Goal: Task Accomplishment & Management: Manage account settings

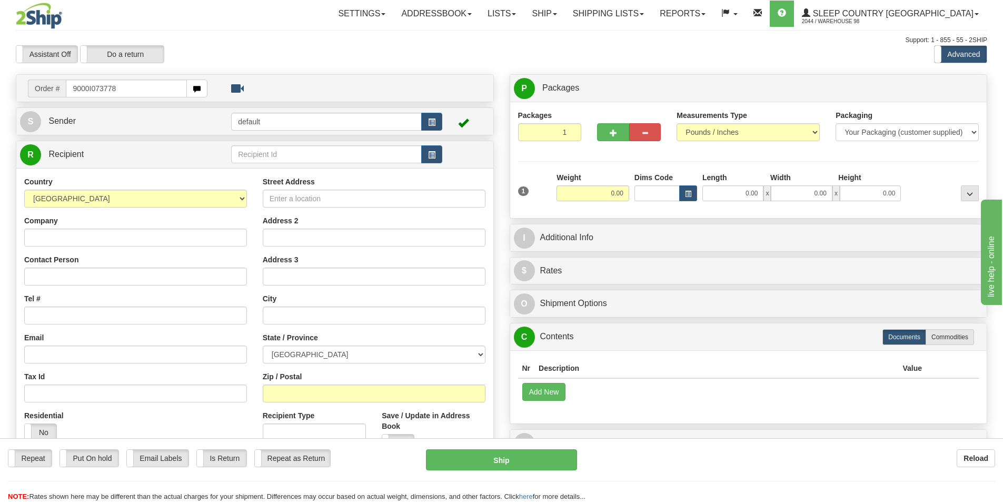
type input "9000I073778"
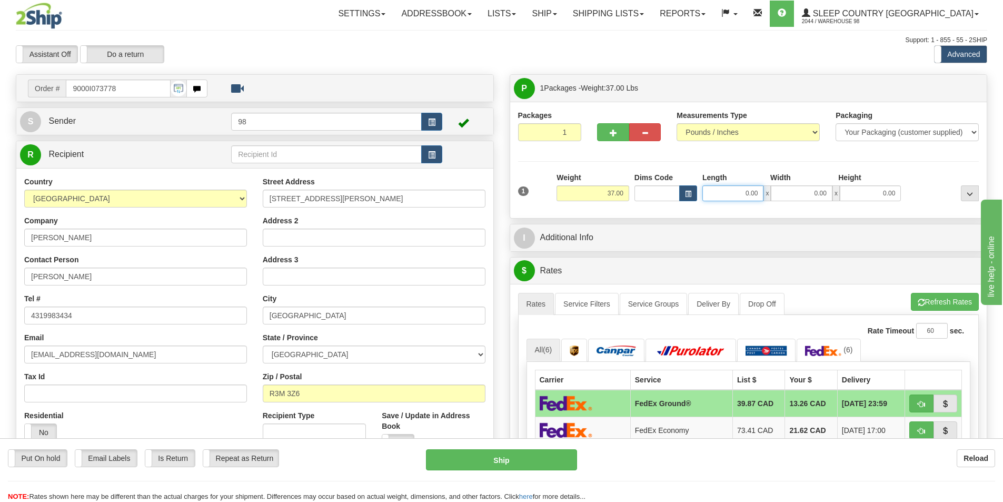
drag, startPoint x: 717, startPoint y: 193, endPoint x: 779, endPoint y: 193, distance: 61.6
click at [779, 193] on div "0.00 x 0.00 x 0.00" at bounding box center [802, 193] width 199 height 16
type input "17.00"
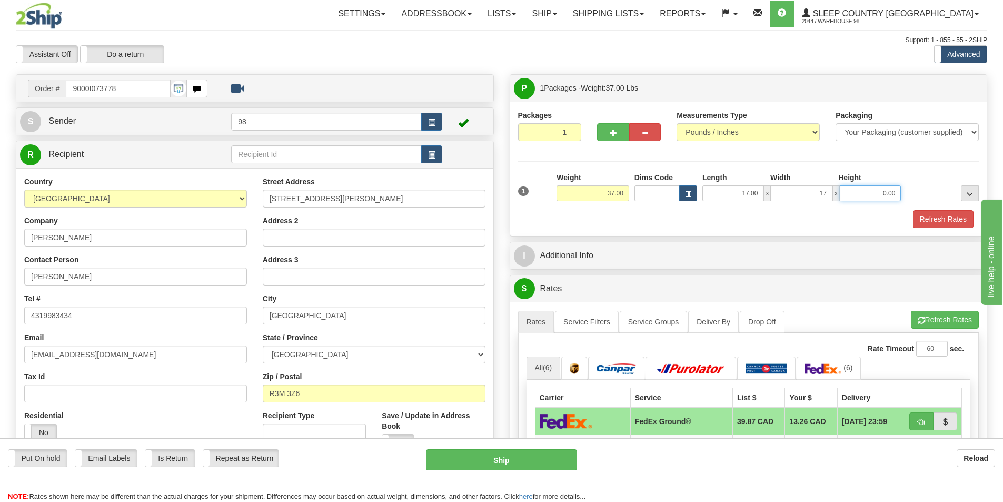
type input "17.00"
type input "41.00"
click at [932, 220] on button "Refresh Rates" at bounding box center [943, 219] width 61 height 18
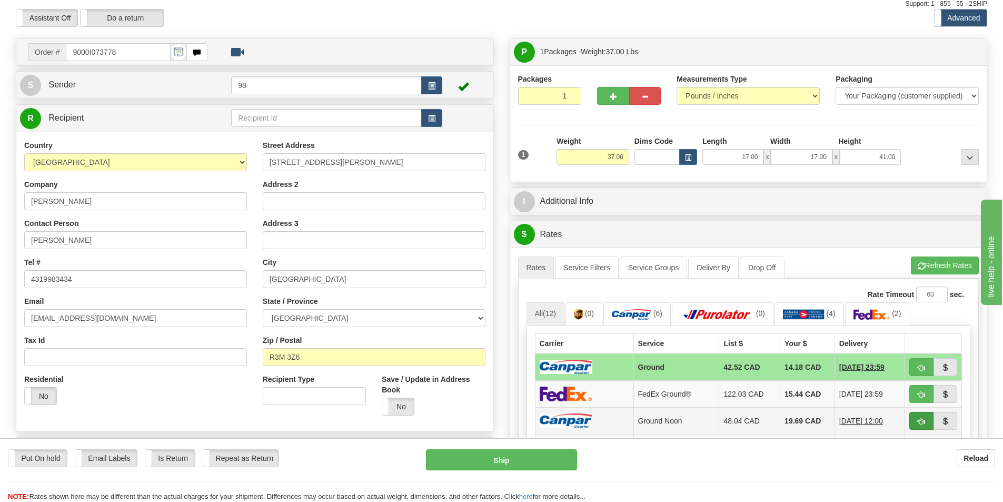
scroll to position [53, 0]
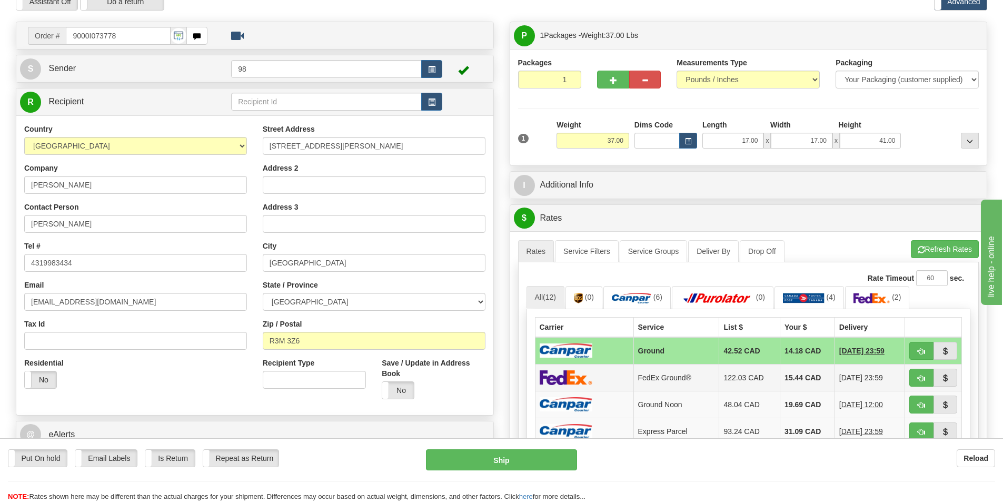
click at [585, 375] on img at bounding box center [566, 377] width 53 height 15
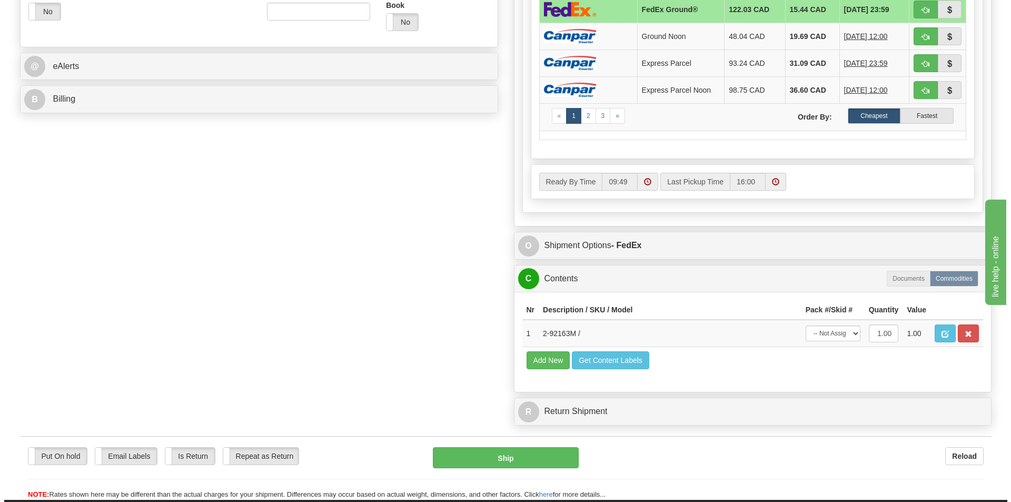
scroll to position [421, 0]
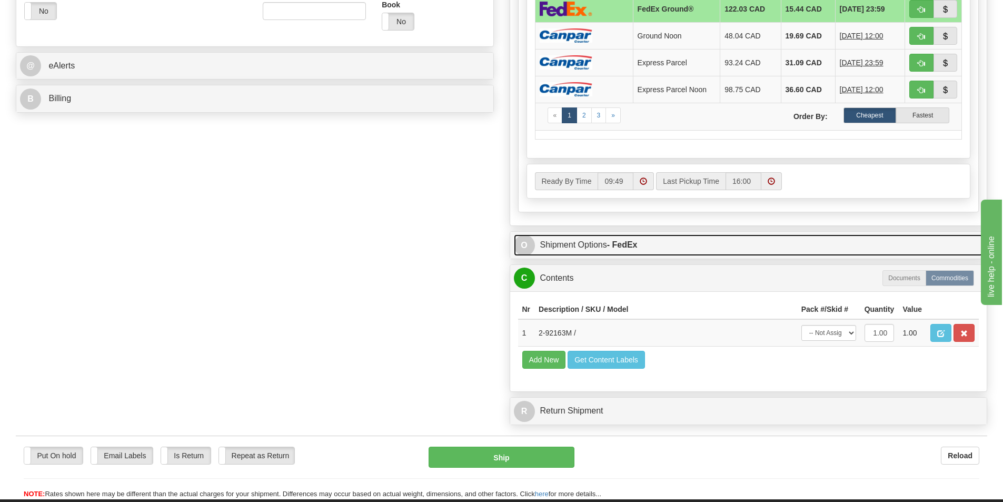
click at [577, 248] on link "O Shipment Options - FedEx" at bounding box center [749, 245] width 470 height 22
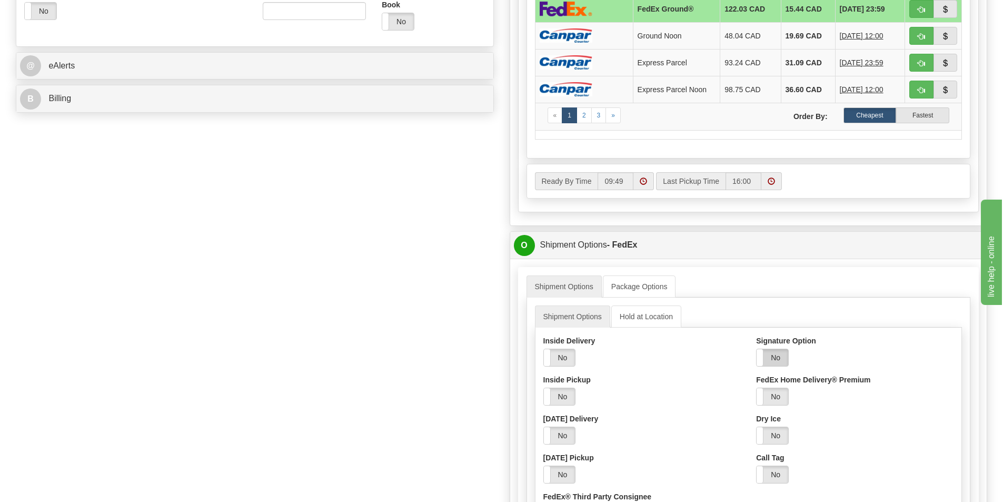
click at [768, 352] on label "No" at bounding box center [773, 357] width 32 height 17
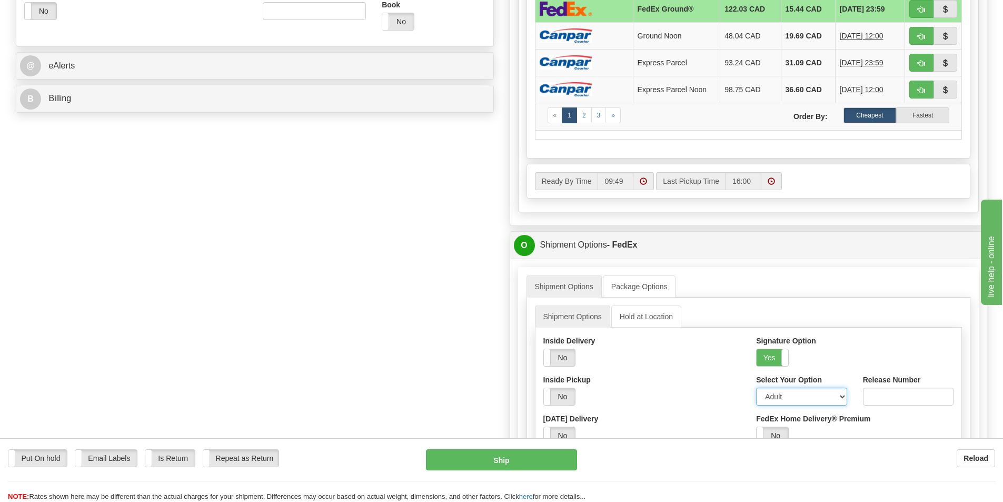
click at [783, 395] on select "Adult Direct Indirect No Signature Required Service Default" at bounding box center [801, 397] width 91 height 18
select select "2"
click at [756, 388] on select "Adult Direct Indirect No Signature Required Service Default" at bounding box center [801, 397] width 91 height 18
click at [513, 462] on button "Ship" at bounding box center [501, 459] width 151 height 21
type input "92"
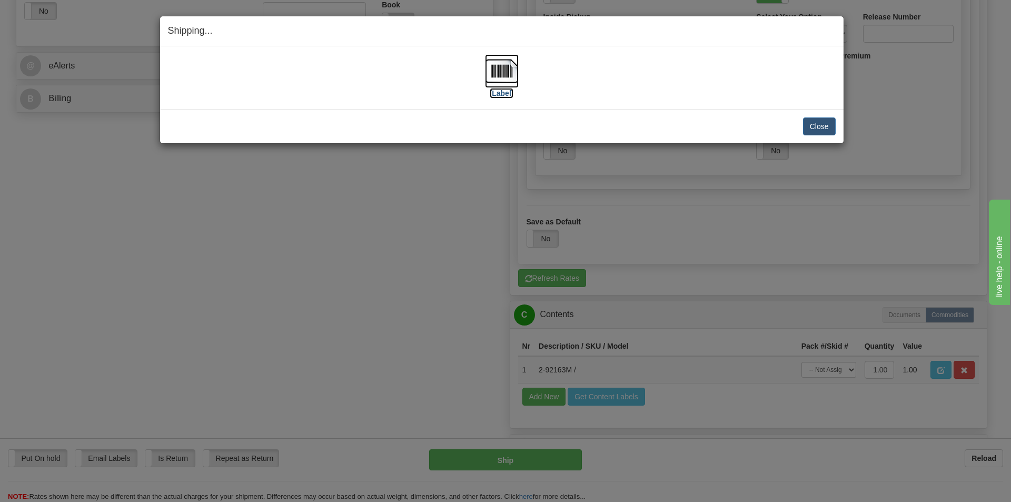
click at [503, 92] on label "[Label]" at bounding box center [502, 93] width 24 height 11
click at [815, 126] on button "Close" at bounding box center [819, 126] width 33 height 18
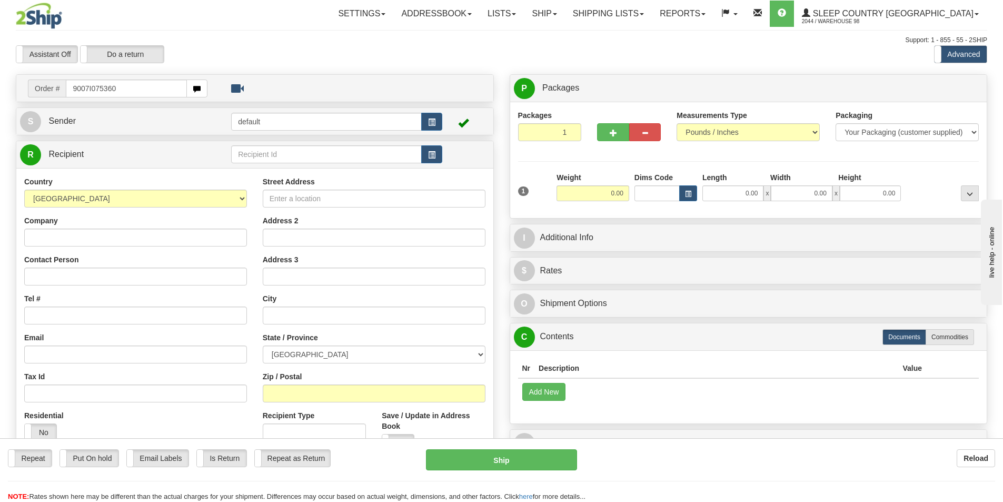
type input "9007I075360"
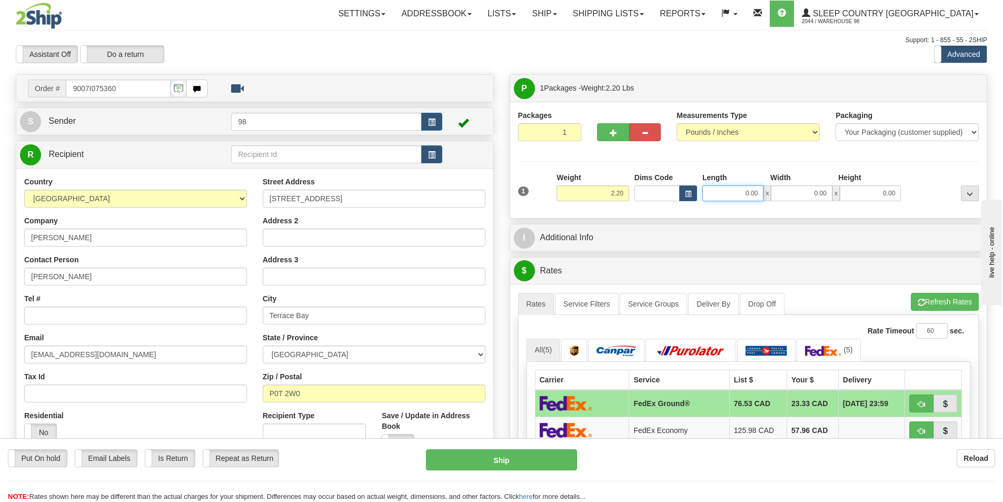
drag, startPoint x: 730, startPoint y: 193, endPoint x: 771, endPoint y: 192, distance: 41.6
click at [771, 192] on div "0.00 x 0.00 x 0.00" at bounding box center [802, 193] width 199 height 16
type input "9.00"
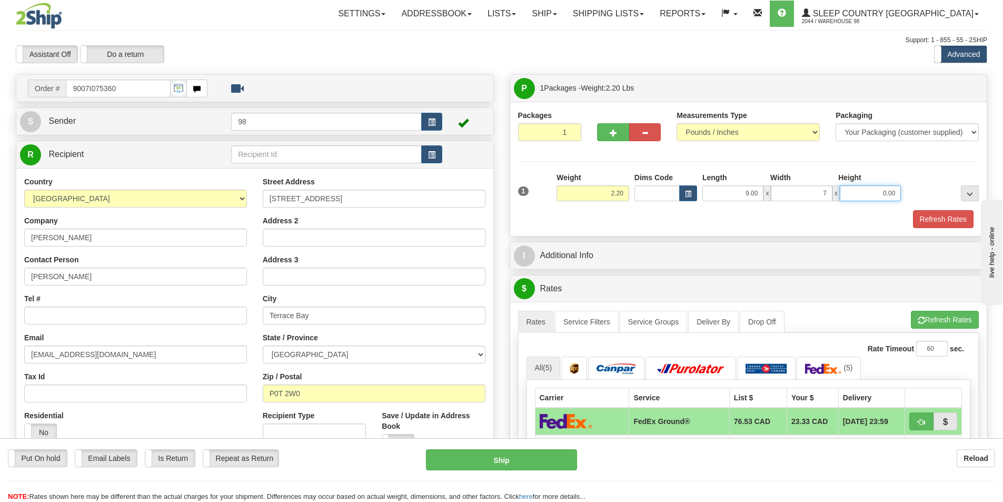
type input "7.00"
type input "3.00"
click at [932, 219] on button "Refresh Rates" at bounding box center [943, 219] width 61 height 18
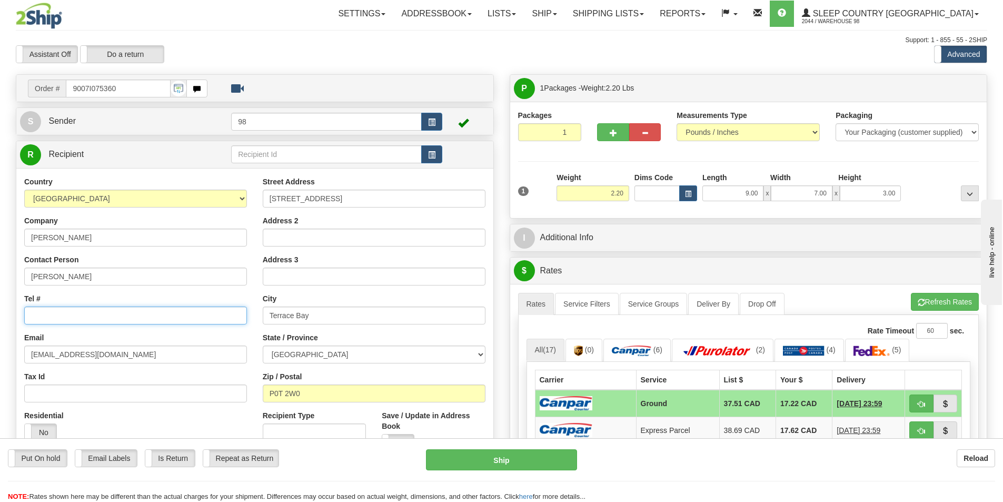
click at [40, 315] on input "Tel #" at bounding box center [135, 316] width 223 height 18
paste input "778 255-6145"
type input "778 255-6145"
click at [514, 459] on button "Ship" at bounding box center [501, 459] width 151 height 21
type input "1"
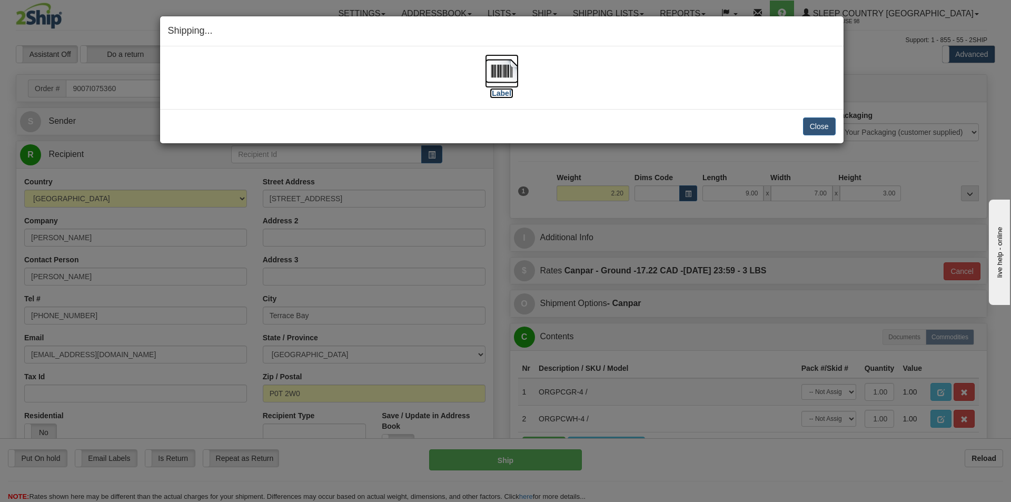
click at [504, 90] on label "[Label]" at bounding box center [502, 93] width 24 height 11
click at [809, 128] on button "Close" at bounding box center [819, 126] width 33 height 18
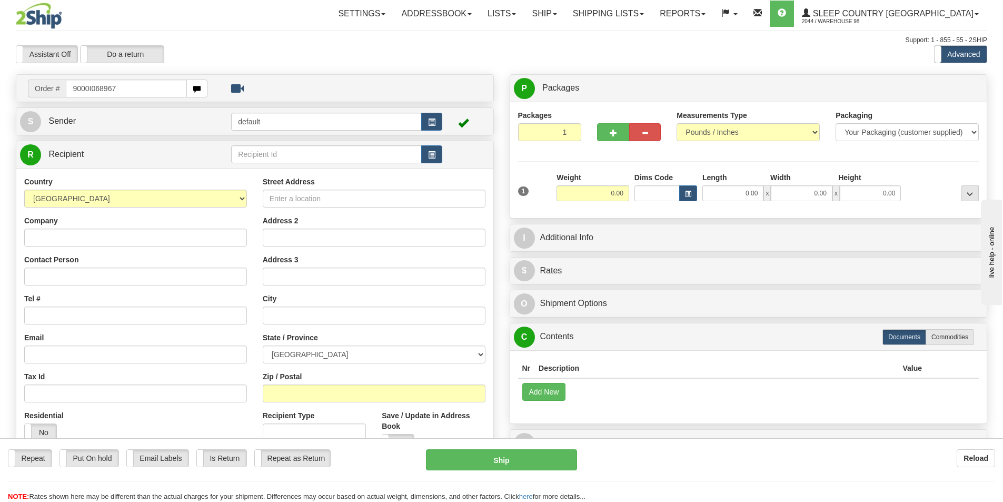
type input "9000I068967"
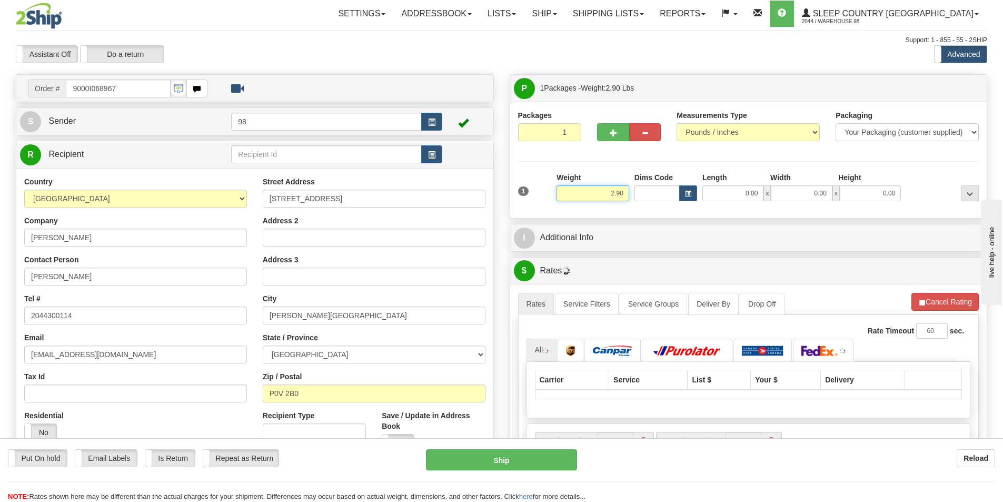
drag, startPoint x: 570, startPoint y: 198, endPoint x: 634, endPoint y: 195, distance: 63.8
click at [634, 195] on div "1 Weight 2.90 Dims Code 0.00" at bounding box center [749, 190] width 467 height 37
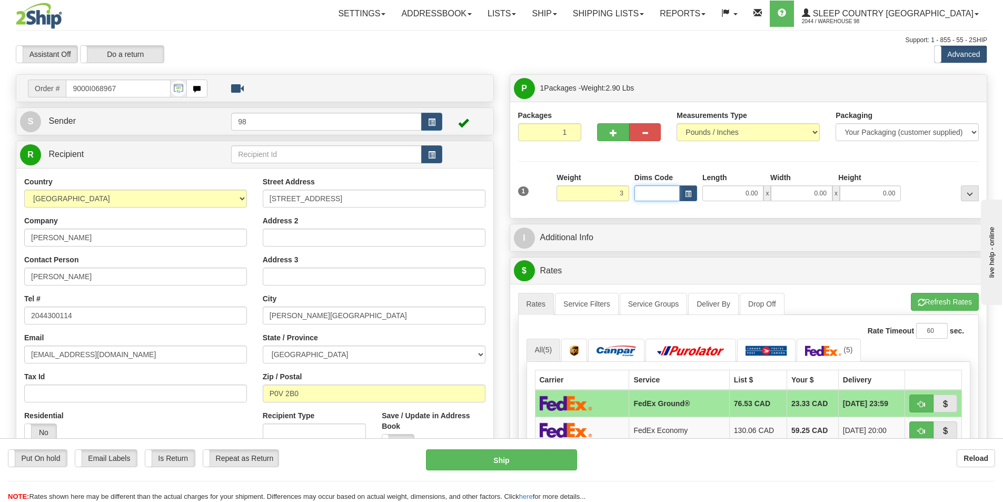
type input "3.00"
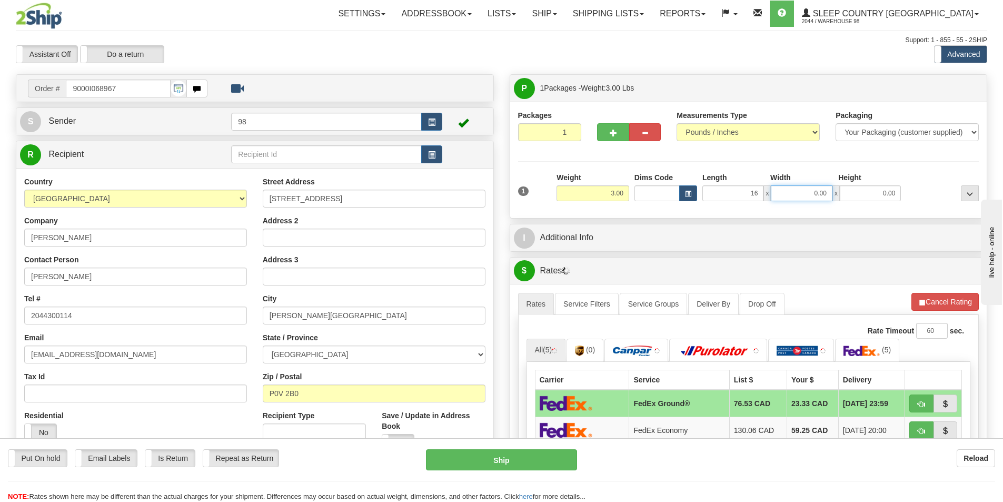
type input "16.00"
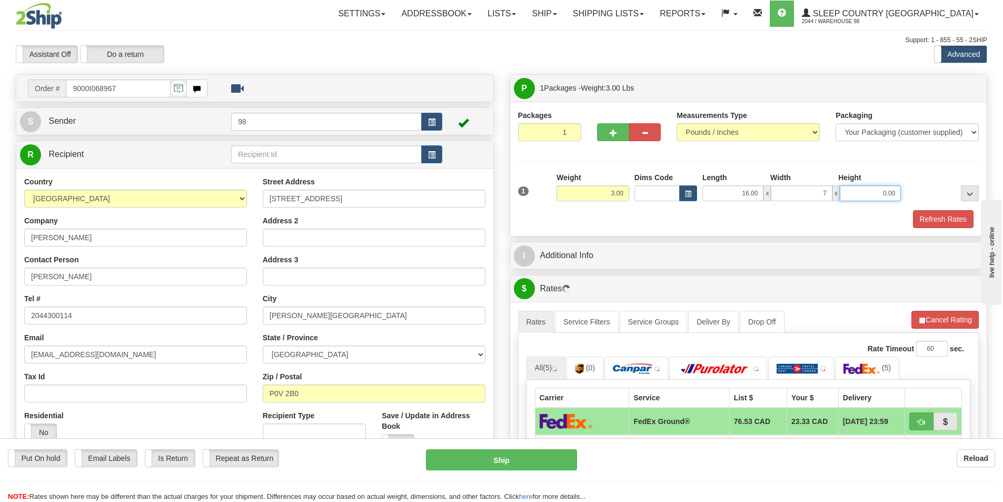
type input "7.00"
click at [951, 220] on button "Refresh Rates" at bounding box center [943, 219] width 61 height 18
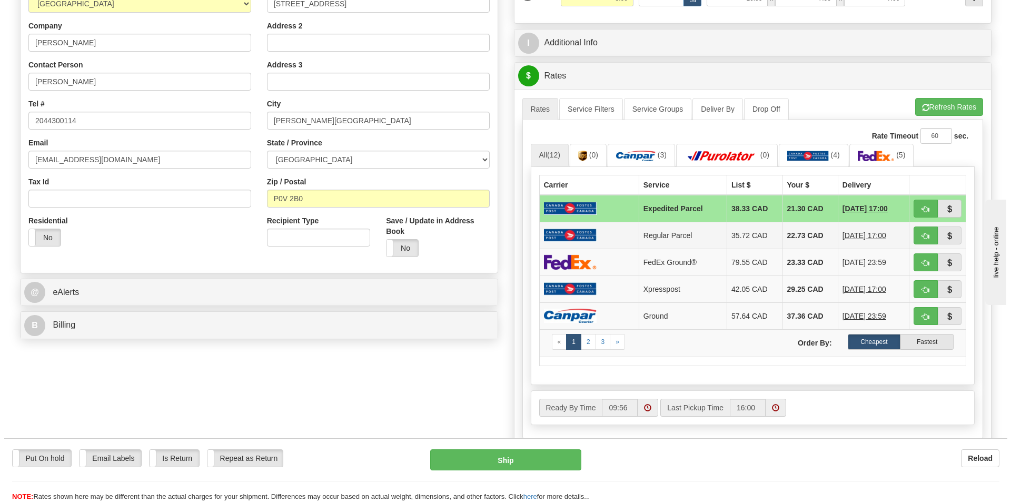
scroll to position [211, 0]
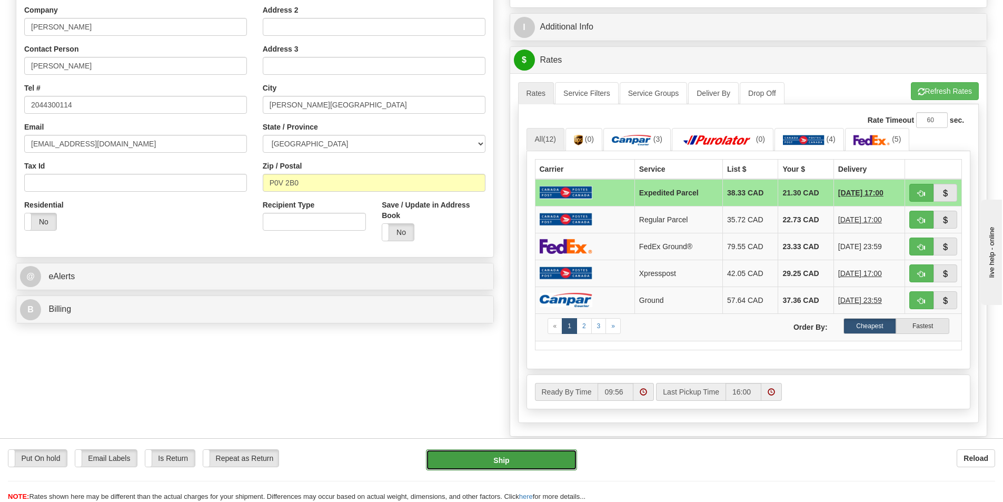
click at [538, 457] on button "Ship" at bounding box center [501, 459] width 151 height 21
type input "DOM.EP"
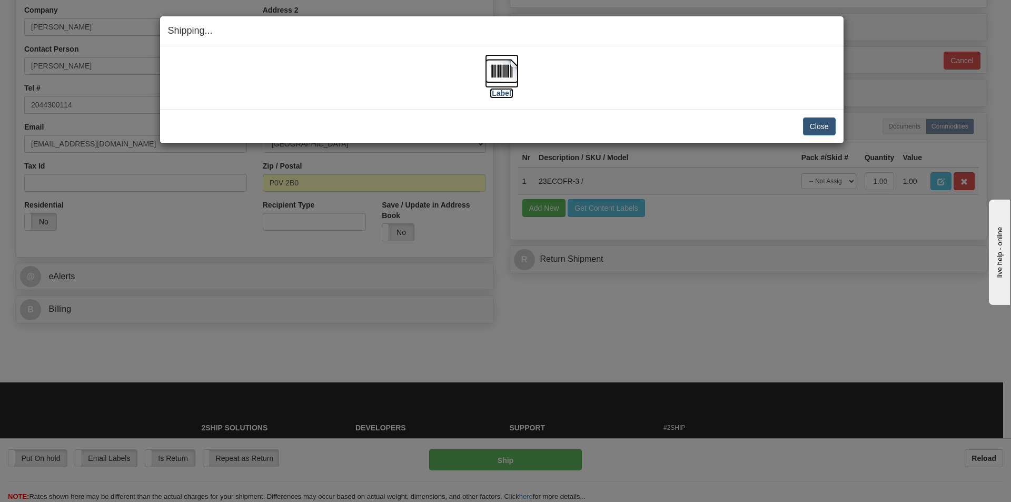
click at [498, 91] on label "[Label]" at bounding box center [502, 93] width 24 height 11
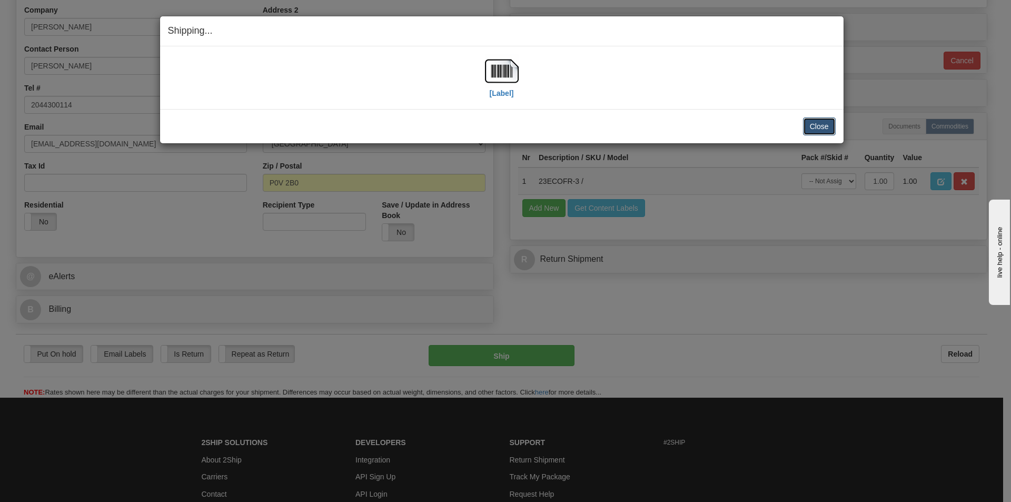
click at [822, 122] on button "Close" at bounding box center [819, 126] width 33 height 18
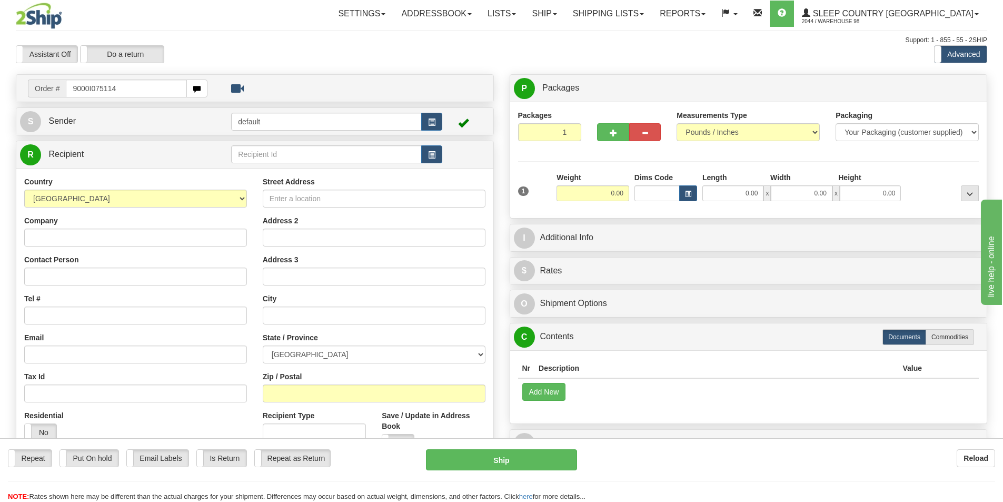
type input "9000I075114"
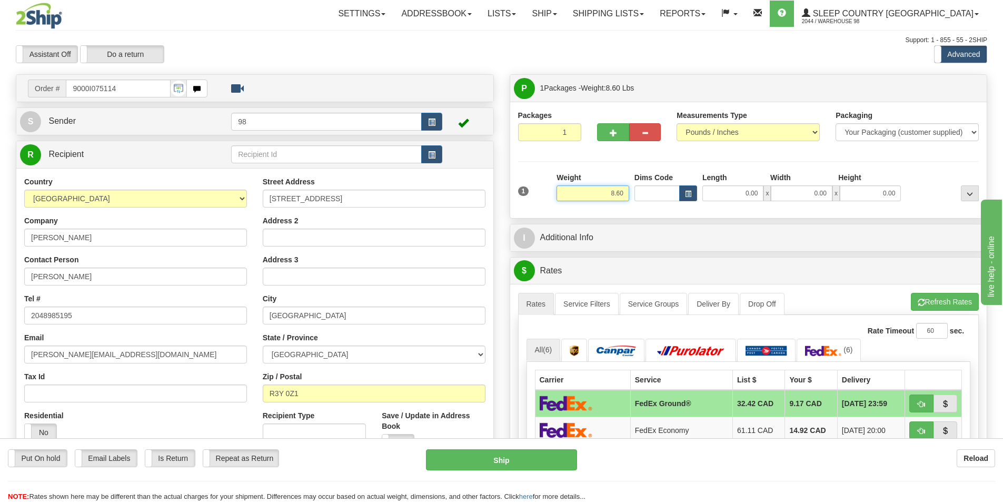
click at [620, 193] on input "8.60" at bounding box center [593, 193] width 73 height 16
type input "8.00"
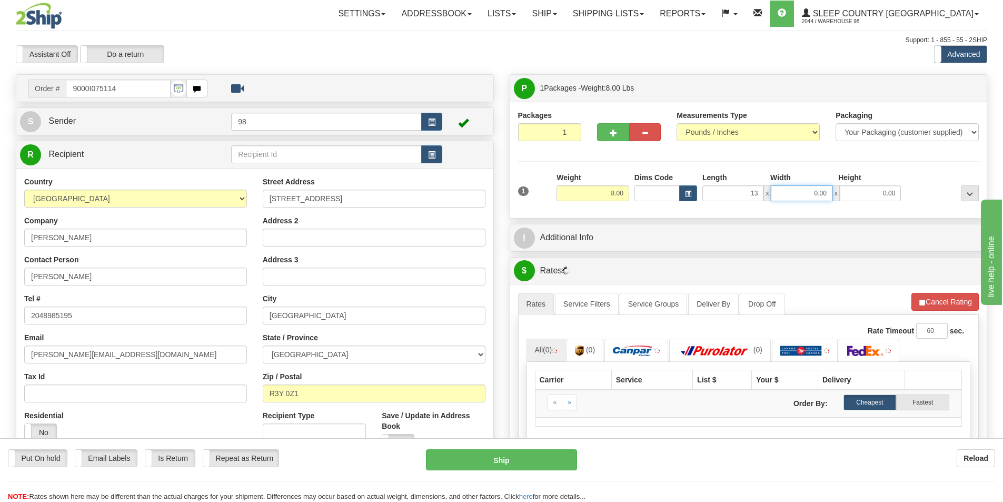
type input "13.00"
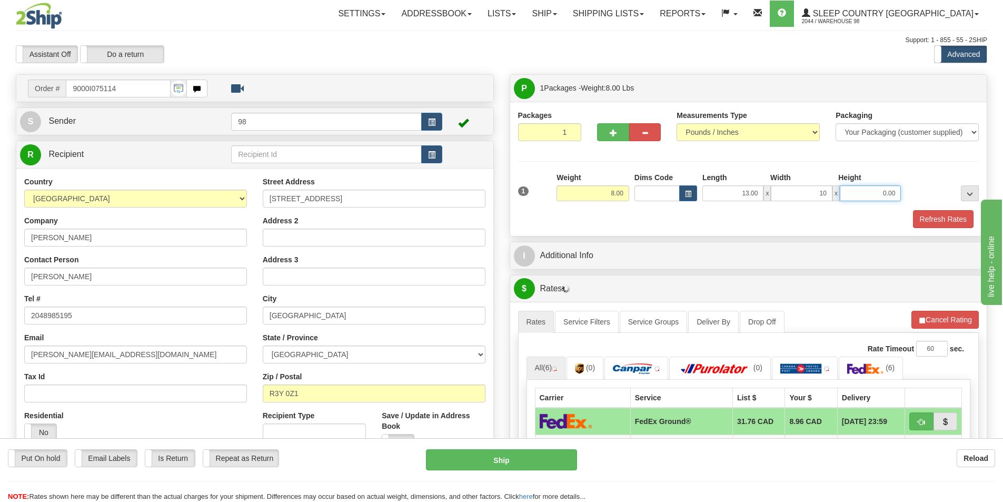
type input "10.00"
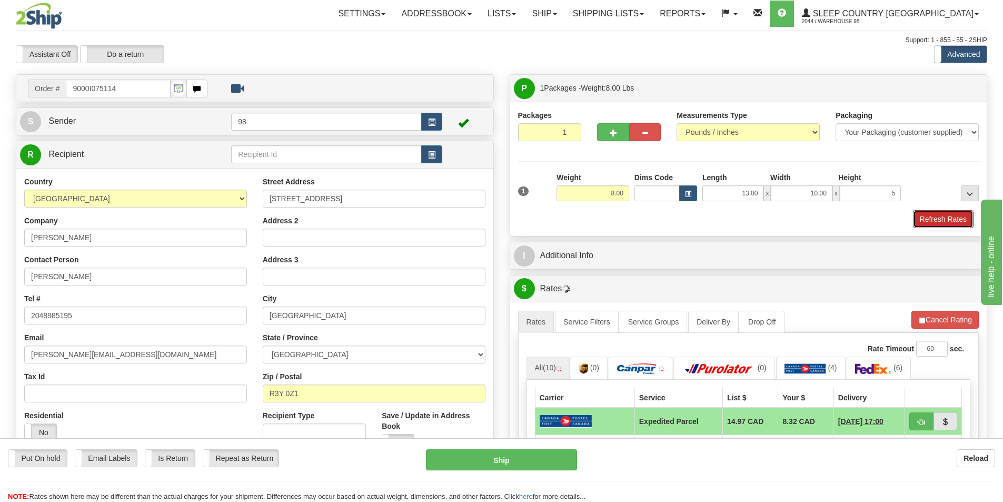
type input "5.00"
drag, startPoint x: 941, startPoint y: 221, endPoint x: 678, endPoint y: 265, distance: 266.6
click at [933, 222] on button "Refresh Rates" at bounding box center [943, 219] width 61 height 18
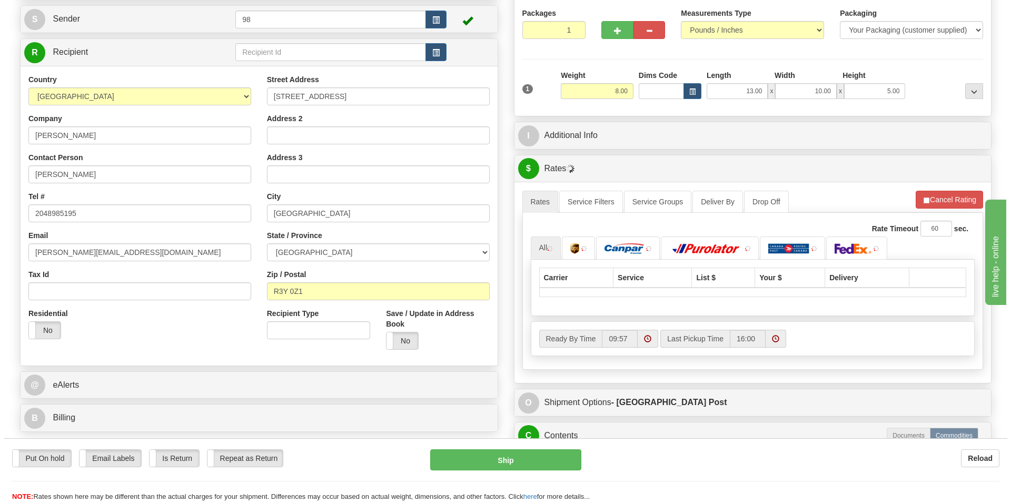
scroll to position [105, 0]
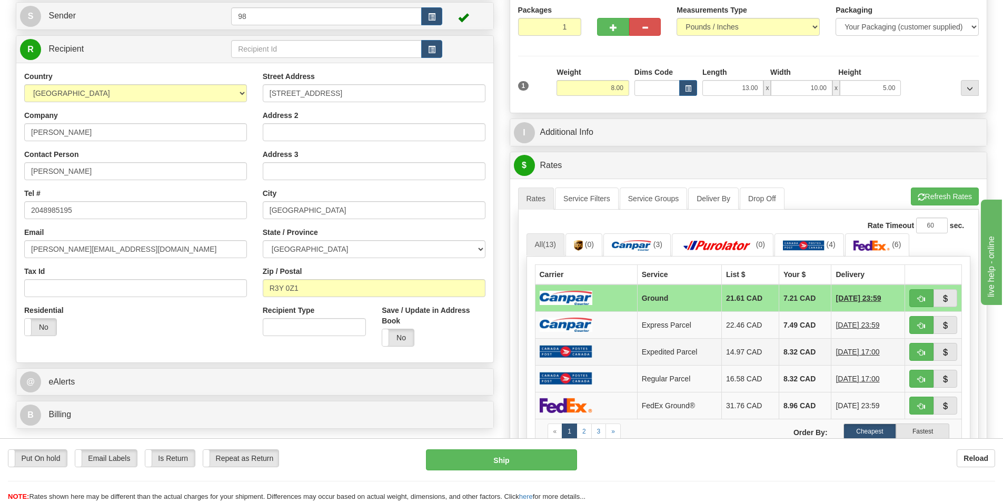
click at [613, 348] on td at bounding box center [586, 351] width 102 height 27
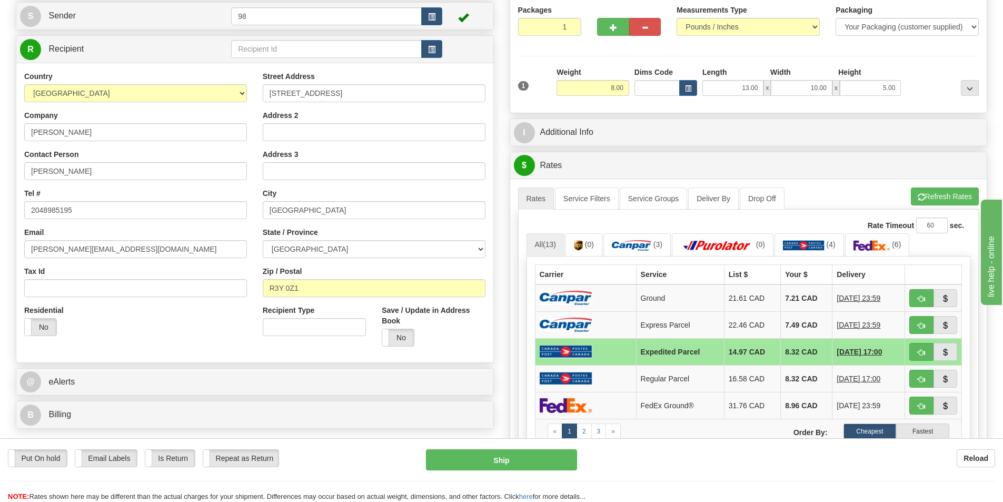
click at [559, 358] on img at bounding box center [566, 351] width 53 height 13
click at [516, 457] on button "Ship" at bounding box center [501, 459] width 151 height 21
type input "DOM.EP"
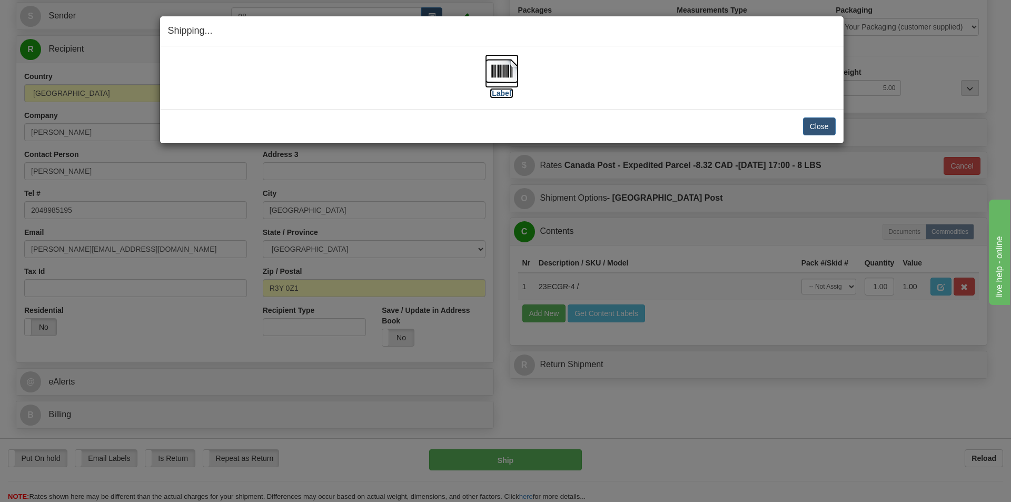
click at [499, 93] on label "[Label]" at bounding box center [502, 93] width 24 height 11
click at [810, 124] on button "Close" at bounding box center [819, 126] width 33 height 18
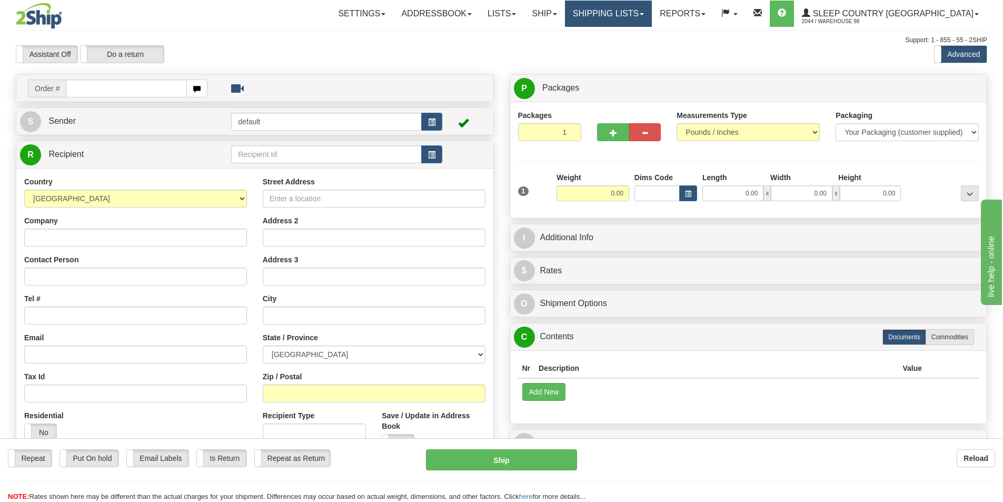
click at [652, 9] on link "Shipping lists" at bounding box center [608, 14] width 87 height 26
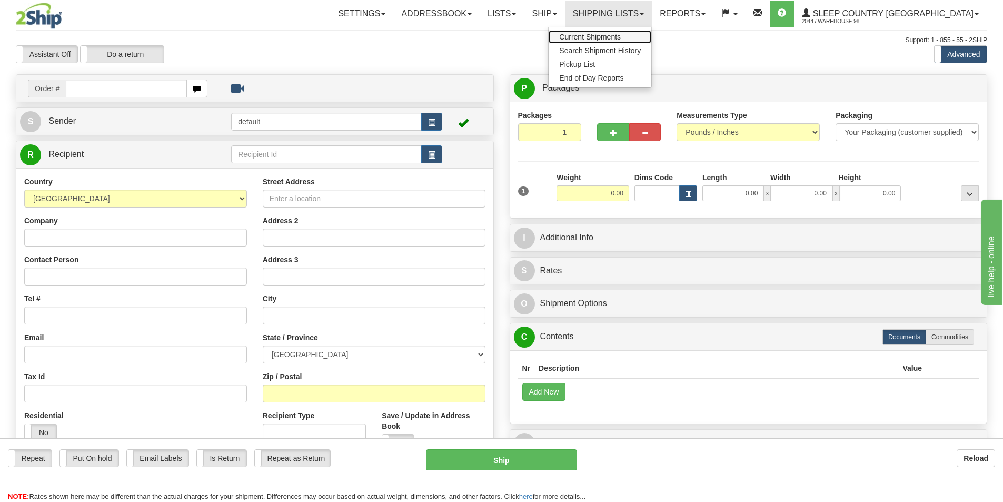
click at [621, 40] on span "Current Shipments" at bounding box center [590, 37] width 62 height 8
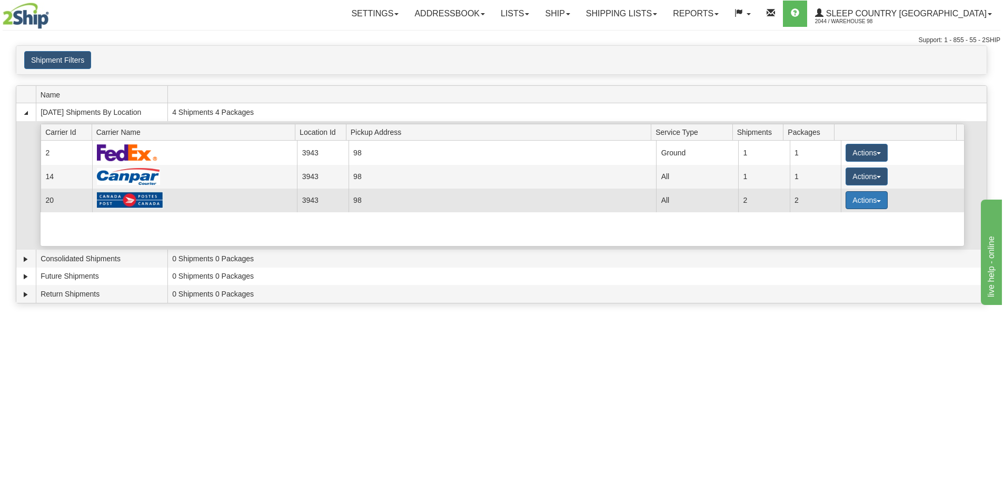
click at [877, 201] on span "button" at bounding box center [879, 201] width 4 height 2
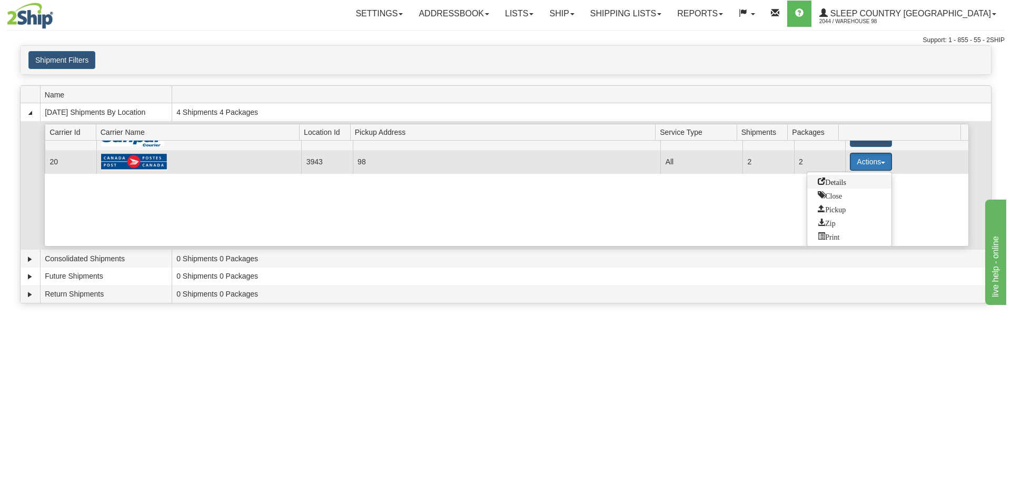
scroll to position [39, 0]
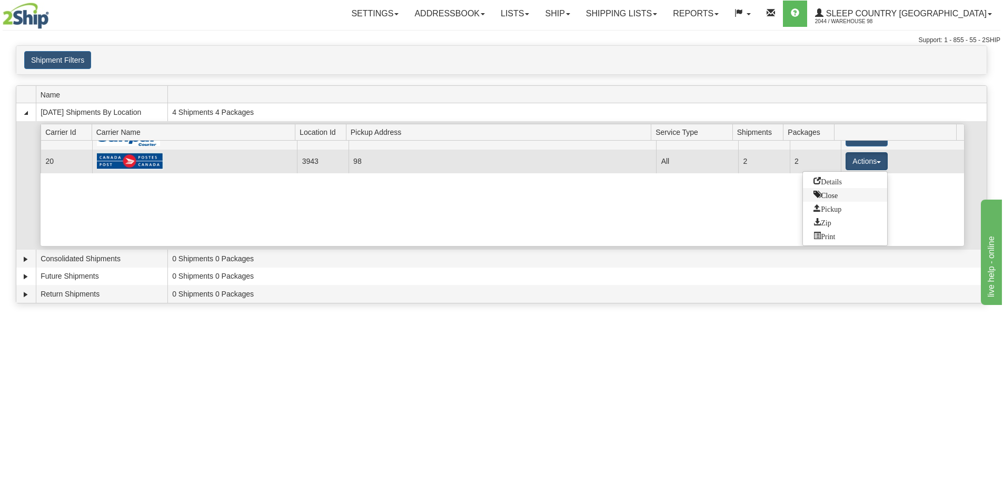
click at [835, 194] on span "Close" at bounding box center [826, 194] width 24 height 7
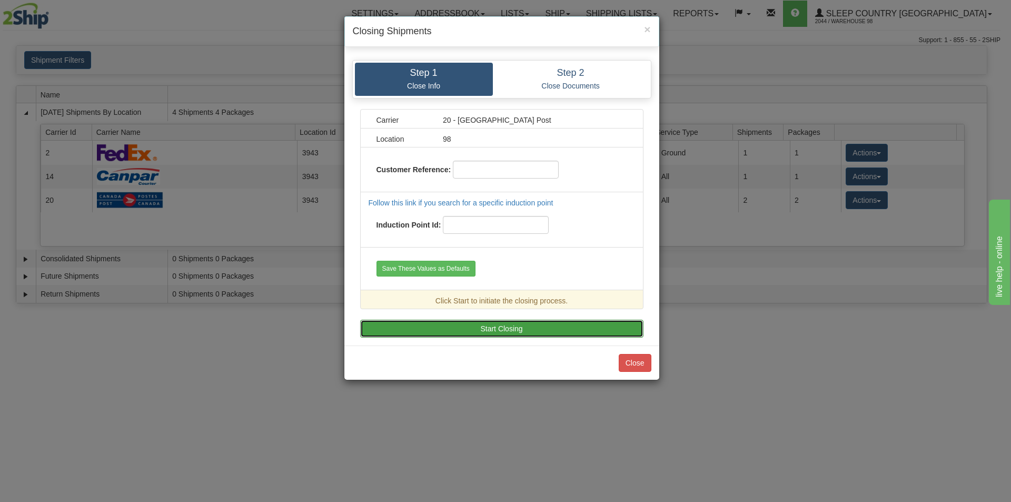
click at [446, 329] on button "Start Closing" at bounding box center [501, 329] width 283 height 18
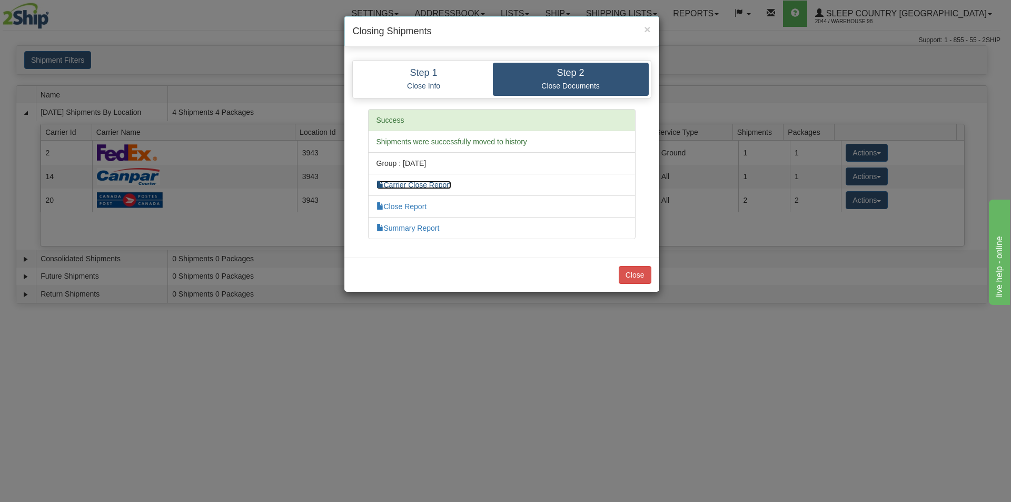
click at [409, 185] on link "Carrier Close Report" at bounding box center [414, 185] width 75 height 8
click at [414, 211] on li "Close Report" at bounding box center [502, 206] width 268 height 22
click at [401, 206] on link "Close Report" at bounding box center [402, 206] width 51 height 8
click at [634, 279] on button "Close" at bounding box center [635, 275] width 33 height 18
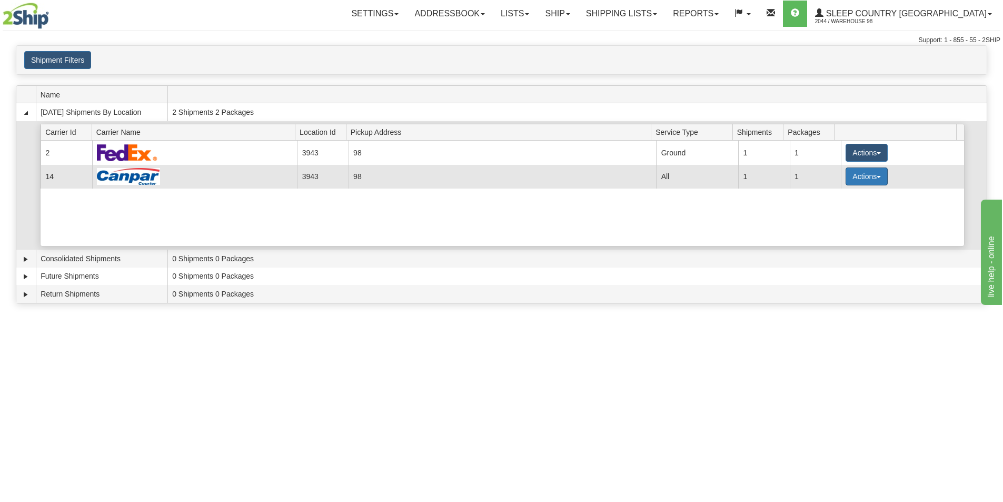
click at [871, 178] on button "Actions" at bounding box center [867, 177] width 42 height 18
click at [820, 210] on span "Close" at bounding box center [826, 209] width 24 height 7
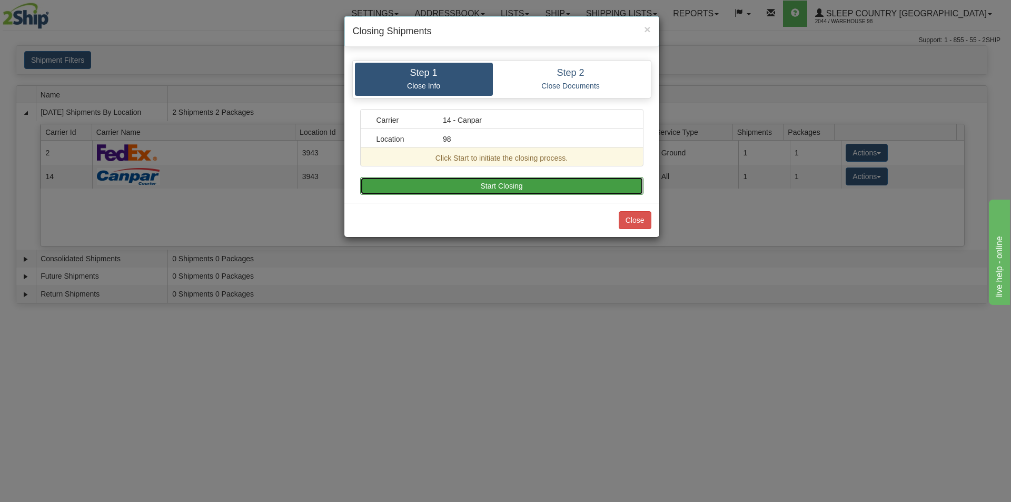
click at [509, 186] on button "Start Closing" at bounding box center [501, 186] width 283 height 18
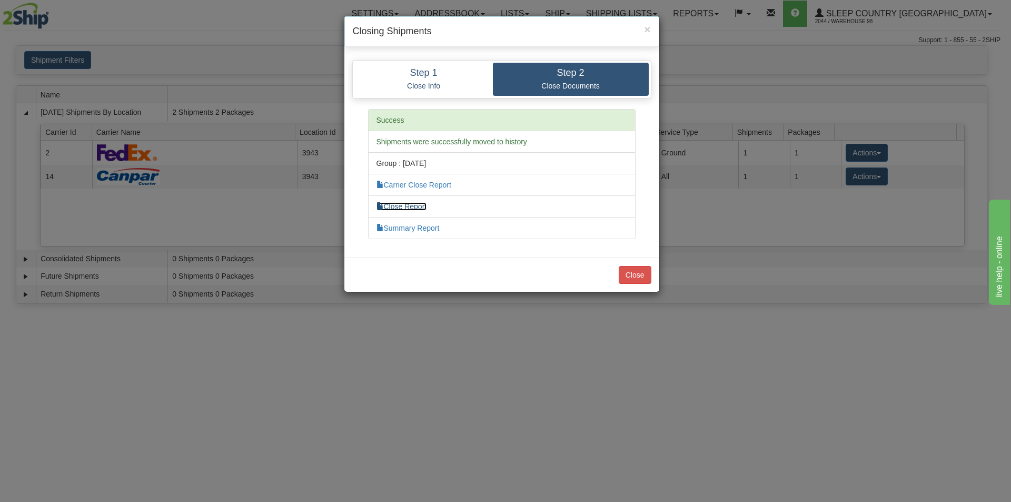
click at [412, 207] on link "Close Report" at bounding box center [402, 206] width 51 height 8
click at [639, 270] on button "Close" at bounding box center [635, 275] width 33 height 18
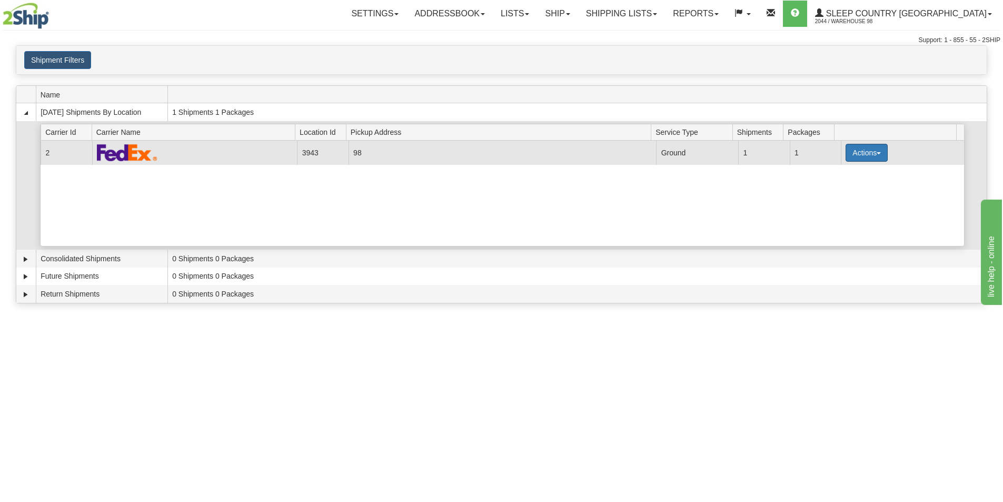
click at [877, 154] on span "button" at bounding box center [879, 153] width 4 height 2
click at [825, 184] on span "Close" at bounding box center [826, 185] width 24 height 7
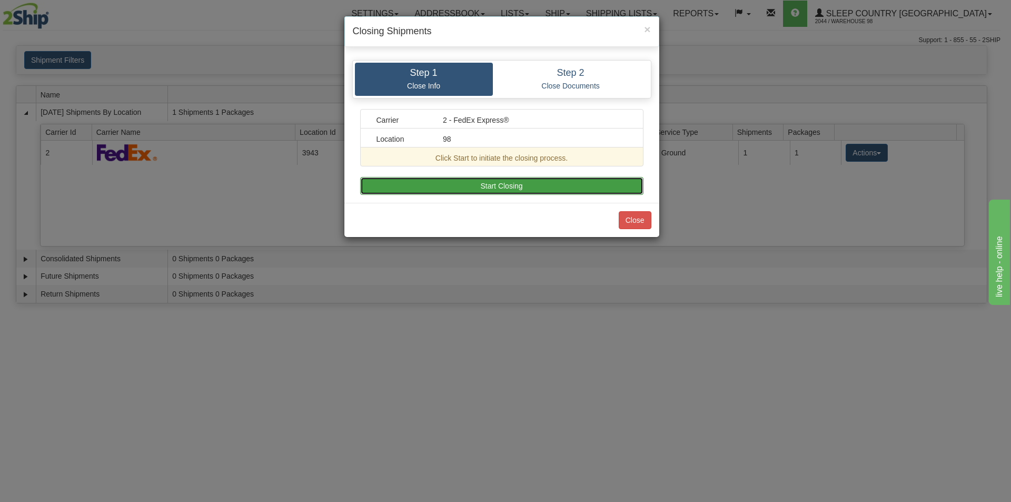
click at [482, 186] on button "Start Closing" at bounding box center [501, 186] width 283 height 18
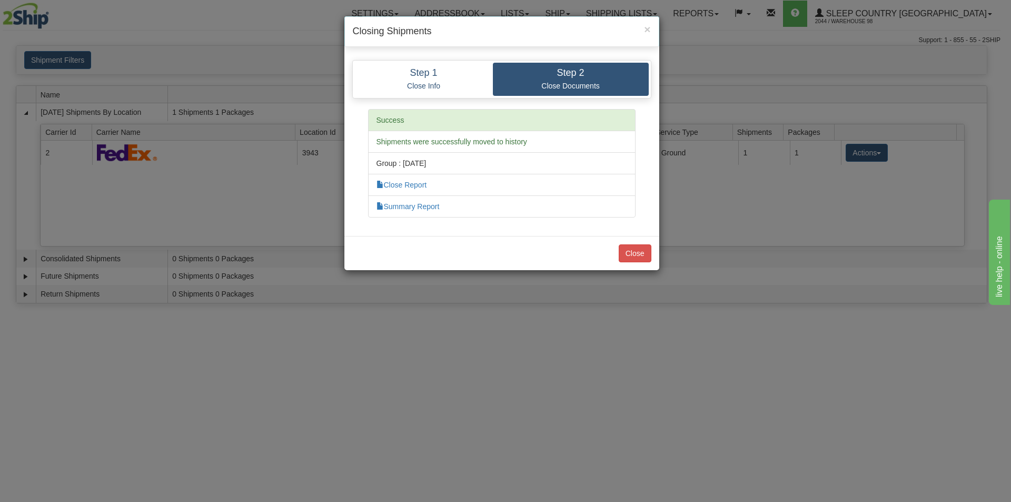
click at [429, 188] on li "Close Report" at bounding box center [502, 185] width 268 height 22
click at [414, 182] on link "Close Report" at bounding box center [402, 185] width 51 height 8
click at [642, 258] on button "Close" at bounding box center [635, 253] width 33 height 18
